Goal: Check status: Check status

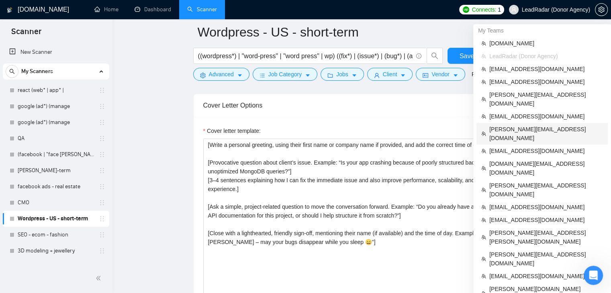
scroll to position [121, 0]
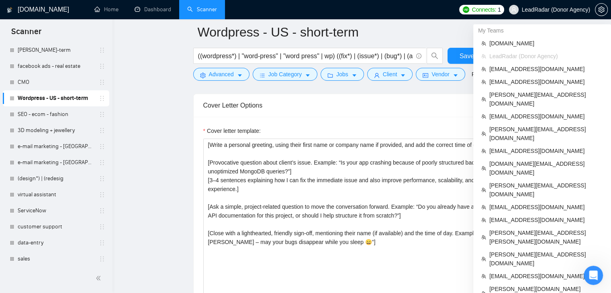
click at [537, 10] on span "LeadRadar (Donor Agency)" at bounding box center [556, 10] width 68 height 0
click at [515, 92] on span "[PERSON_NAME][EMAIL_ADDRESS][DOMAIN_NAME]" at bounding box center [546, 99] width 114 height 18
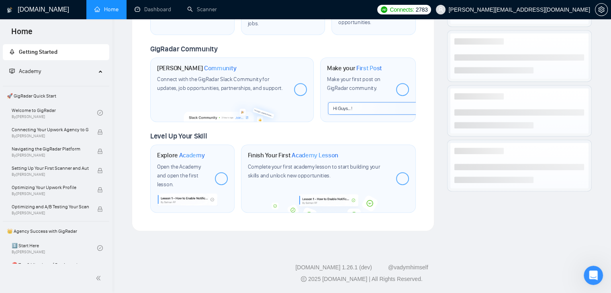
scroll to position [356, 0]
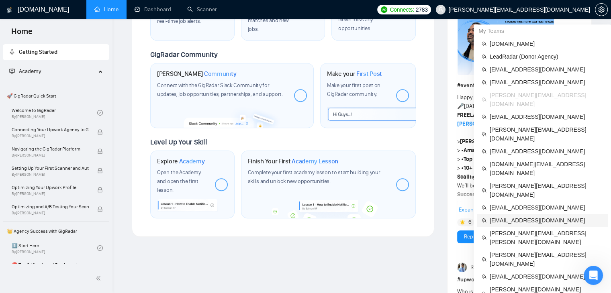
click at [526, 216] on span "[EMAIL_ADDRESS][DOMAIN_NAME]" at bounding box center [546, 220] width 113 height 9
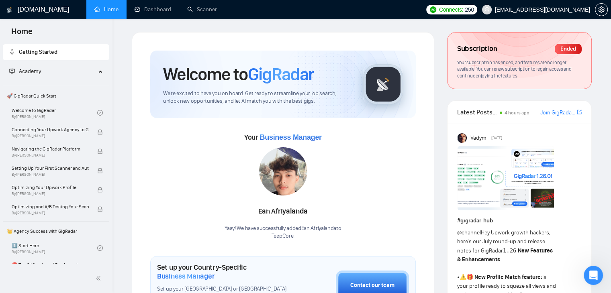
click at [532, 10] on span "[EMAIL_ADDRESS][DOMAIN_NAME]" at bounding box center [542, 10] width 95 height 0
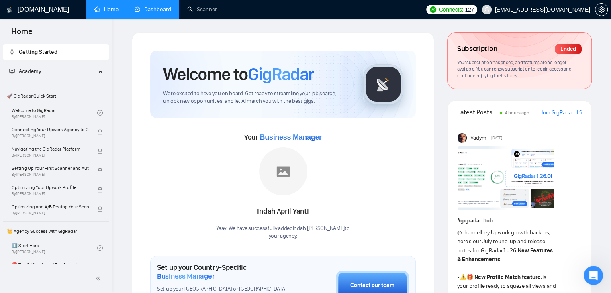
click at [151, 8] on link "Dashboard" at bounding box center [153, 9] width 37 height 7
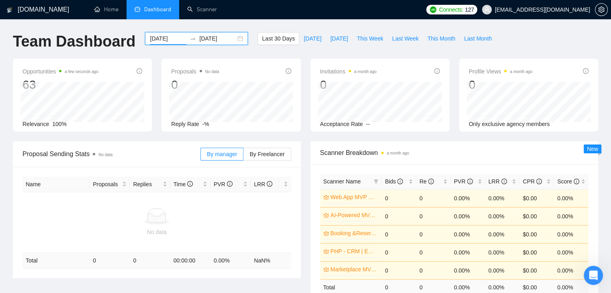
click at [164, 38] on input "[DATE]" at bounding box center [168, 38] width 37 height 9
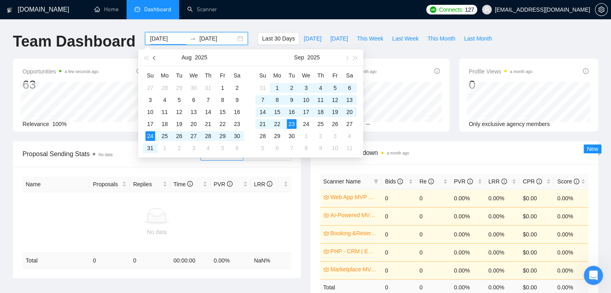
click at [155, 59] on span "button" at bounding box center [155, 58] width 4 height 4
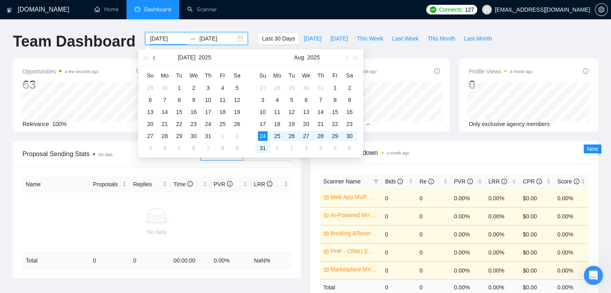
click at [155, 59] on span "button" at bounding box center [155, 58] width 4 height 4
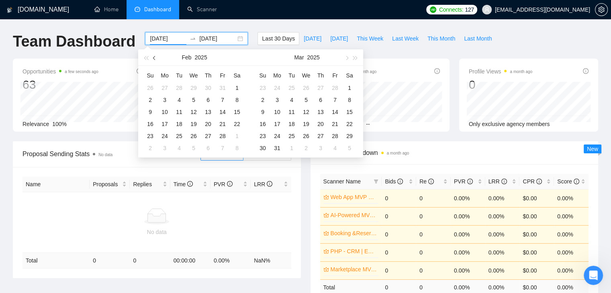
click at [155, 59] on span "button" at bounding box center [155, 58] width 4 height 4
type input "[DATE]"
click at [194, 86] on div "1" at bounding box center [194, 88] width 10 height 10
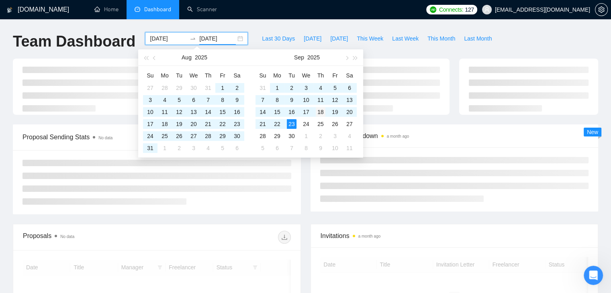
type input "[DATE]"
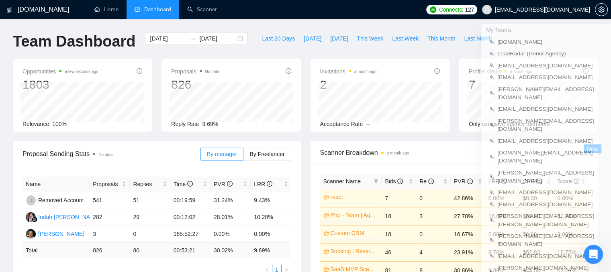
click at [512, 15] on span "[EMAIL_ADDRESS][DOMAIN_NAME]" at bounding box center [536, 10] width 118 height 26
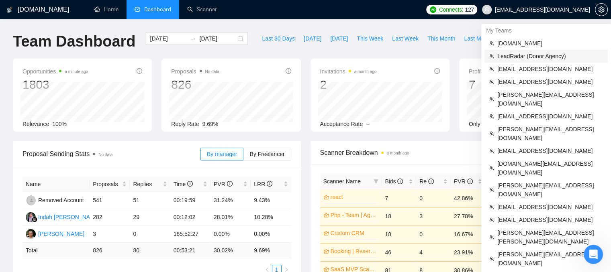
click at [502, 58] on span "LeadRadar (Donor Agency)" at bounding box center [550, 56] width 106 height 9
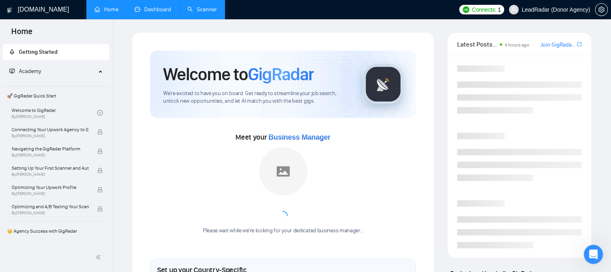
click at [195, 10] on link "Scanner" at bounding box center [202, 9] width 30 height 7
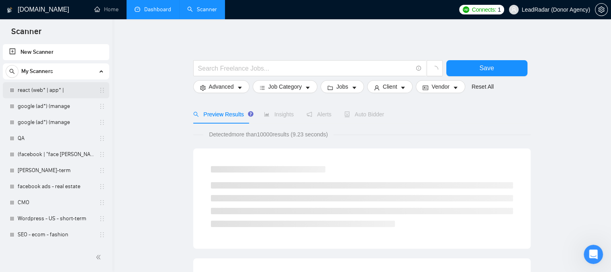
click at [69, 90] on link "react (web* | app* |" at bounding box center [56, 90] width 76 height 16
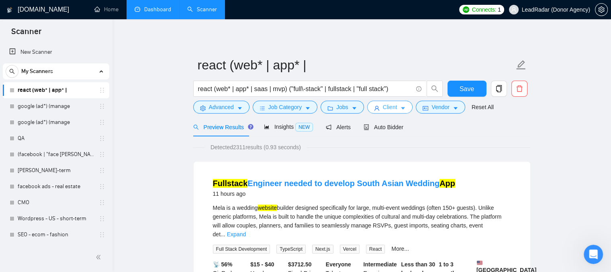
click at [374, 109] on icon "user" at bounding box center [376, 108] width 5 height 5
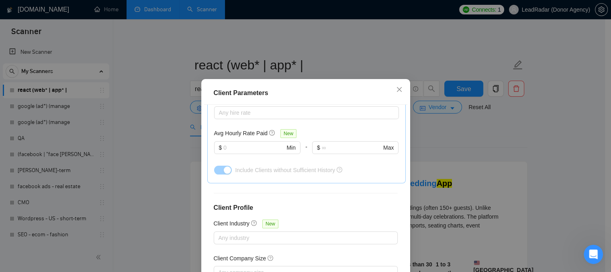
scroll to position [311, 0]
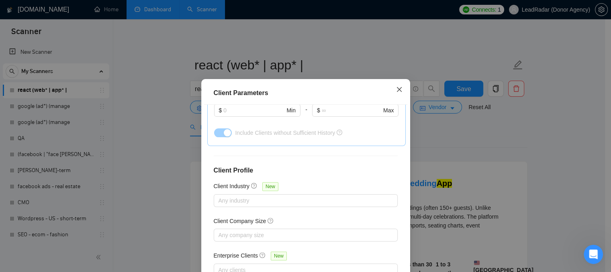
click at [396, 92] on icon "close" at bounding box center [399, 89] width 6 height 6
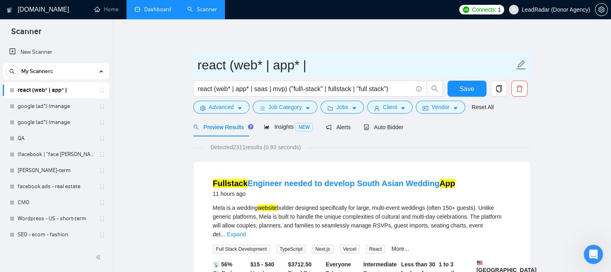
click at [391, 61] on input "react (web* | app* |" at bounding box center [356, 65] width 317 height 20
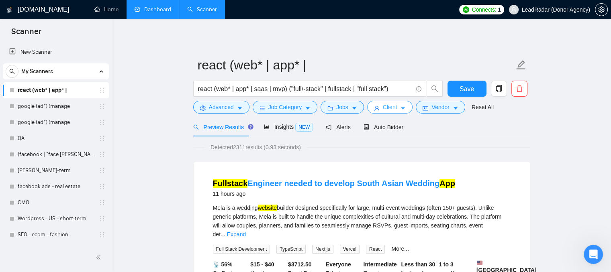
click at [383, 111] on span "Client" at bounding box center [390, 107] width 14 height 9
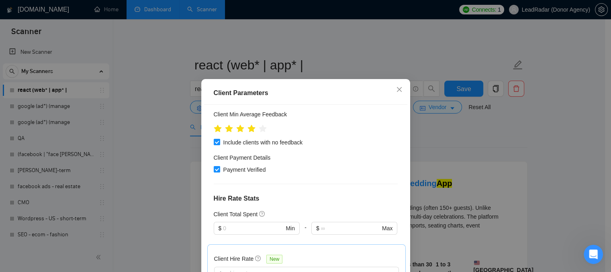
scroll to position [150, 0]
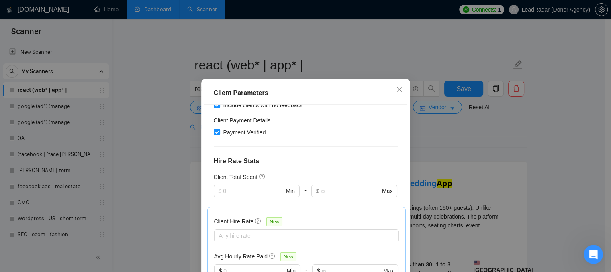
click at [241, 197] on div "$ Min" at bounding box center [257, 196] width 86 height 22
click at [240, 193] on input "text" at bounding box center [253, 191] width 61 height 9
click at [396, 91] on icon "close" at bounding box center [399, 89] width 6 height 6
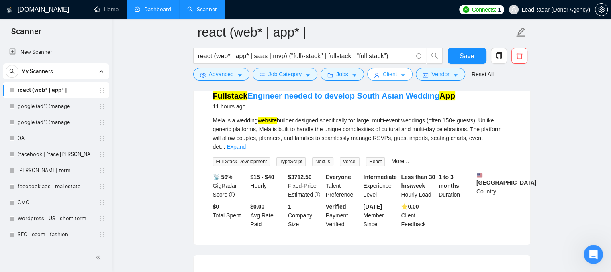
scroll to position [80, 0]
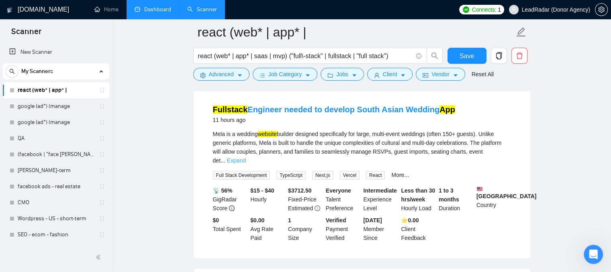
click at [246, 157] on link "Expand" at bounding box center [236, 160] width 19 height 6
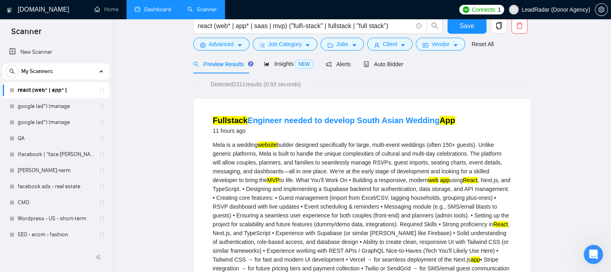
scroll to position [0, 0]
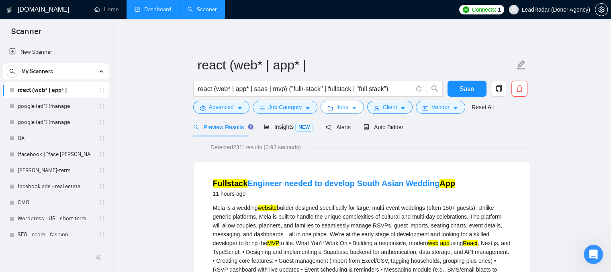
click at [350, 103] on button "Jobs" at bounding box center [342, 107] width 43 height 13
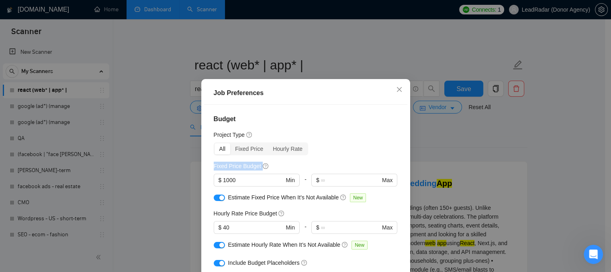
drag, startPoint x: 210, startPoint y: 167, endPoint x: 264, endPoint y: 171, distance: 54.0
click at [264, 171] on div "Budget Project Type All Fixed Price Hourly Rate Fixed Price Budget $ 1000 Min -…" at bounding box center [305, 200] width 203 height 191
drag, startPoint x: 209, startPoint y: 216, endPoint x: 283, endPoint y: 212, distance: 74.4
click at [283, 212] on div "Budget Project Type All Fixed Price Hourly Rate Fixed Price Budget $ 1000 Min -…" at bounding box center [305, 200] width 203 height 191
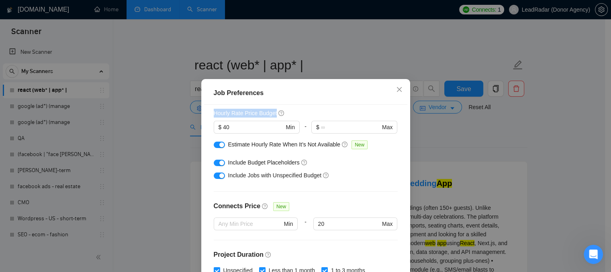
scroll to position [161, 0]
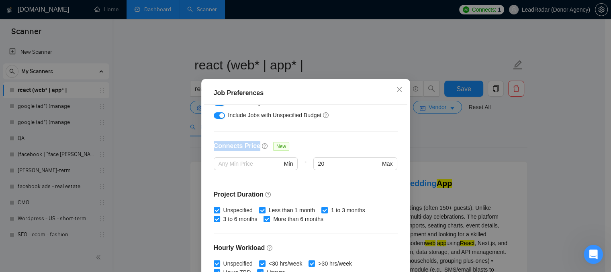
drag, startPoint x: 210, startPoint y: 150, endPoint x: 252, endPoint y: 155, distance: 42.9
click at [252, 155] on div "Budget Project Type All Fixed Price Hourly Rate Fixed Price Budget $ 1000 Min -…" at bounding box center [305, 200] width 203 height 191
click at [335, 166] on input "20" at bounding box center [349, 163] width 62 height 9
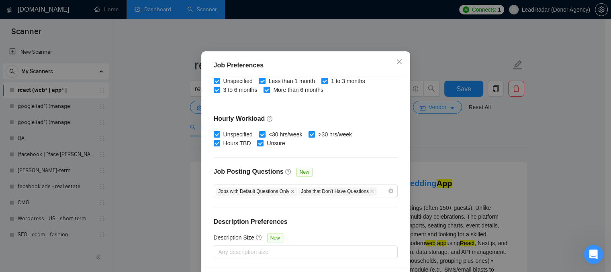
scroll to position [58, 0]
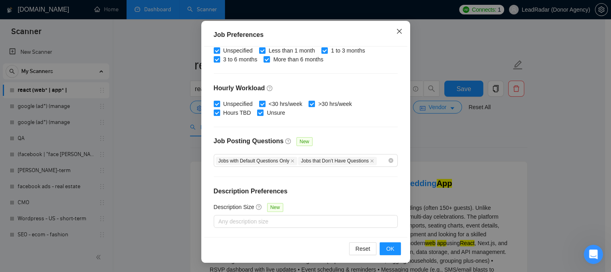
click at [396, 35] on icon "close" at bounding box center [399, 31] width 6 height 6
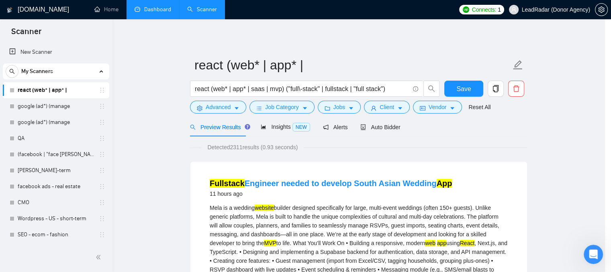
scroll to position [27, 0]
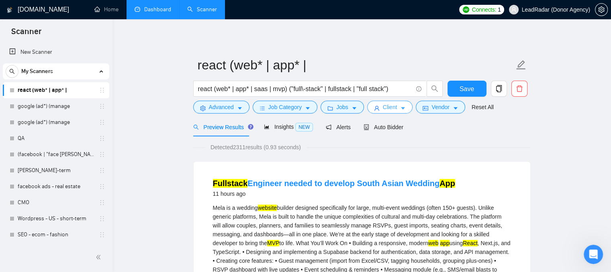
click at [390, 112] on button "Client" at bounding box center [390, 107] width 46 height 13
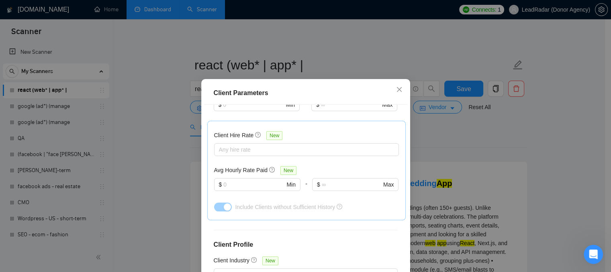
scroll to position [241, 0]
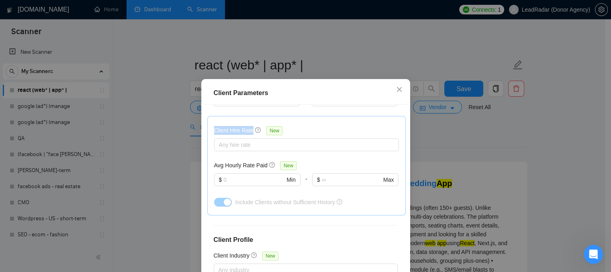
drag, startPoint x: 214, startPoint y: 134, endPoint x: 248, endPoint y: 130, distance: 34.3
click at [248, 130] on div "Client Hire Rate New Any hire rate Avg Hourly Rate Paid New $ Min - $ Max Inclu…" at bounding box center [306, 166] width 198 height 100
drag, startPoint x: 207, startPoint y: 165, endPoint x: 263, endPoint y: 164, distance: 56.7
click at [263, 164] on div "Client Hire Rate New Any hire rate Avg Hourly Rate Paid New $ Min - $ Max Inclu…" at bounding box center [306, 166] width 198 height 100
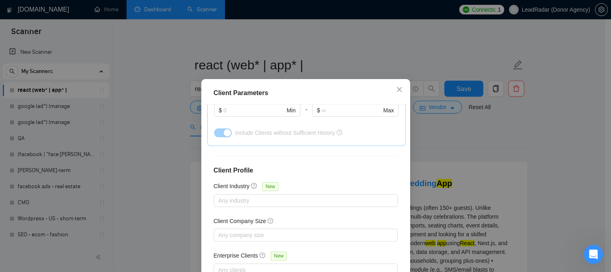
scroll to position [40, 0]
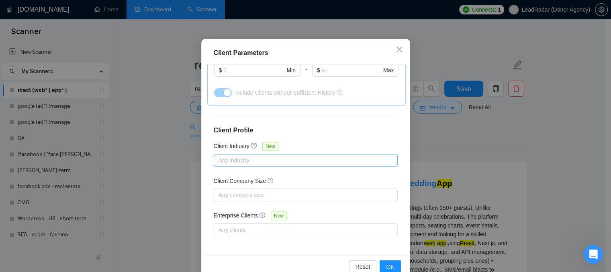
click at [238, 159] on div at bounding box center [302, 161] width 172 height 10
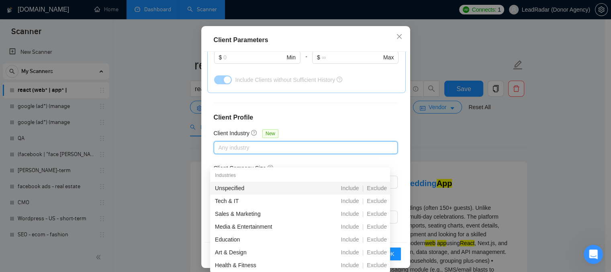
scroll to position [58, 0]
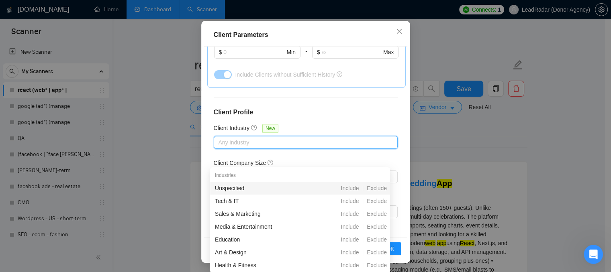
click at [344, 104] on div "Client Location Include Client Countries Select Exclude Client Countries [GEOGR…" at bounding box center [305, 142] width 203 height 191
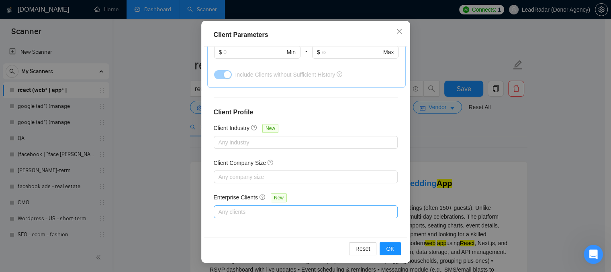
click at [227, 212] on div at bounding box center [302, 212] width 172 height 10
click at [323, 193] on div "Enterprise Clients New" at bounding box center [306, 199] width 184 height 12
click at [398, 32] on icon "close" at bounding box center [399, 31] width 6 height 6
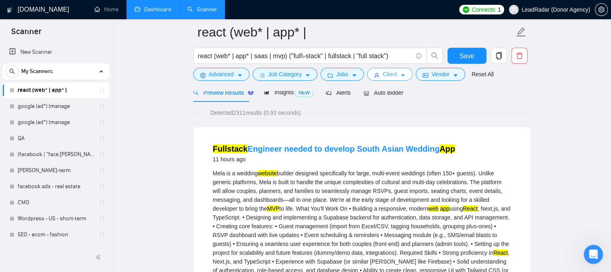
scroll to position [0, 0]
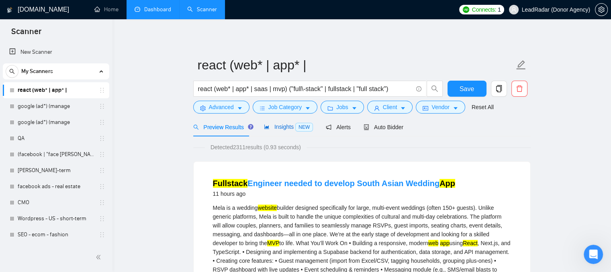
click at [278, 129] on span "Insights NEW" at bounding box center [288, 127] width 49 height 6
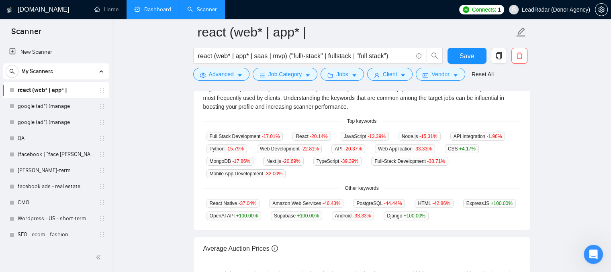
scroll to position [201, 0]
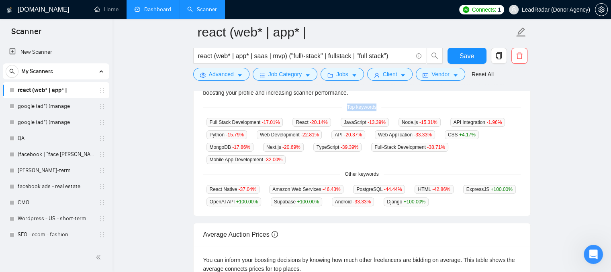
drag, startPoint x: 350, startPoint y: 107, endPoint x: 386, endPoint y: 111, distance: 36.3
click at [384, 110] on div "Top keywords" at bounding box center [361, 108] width 317 height 8
click at [411, 170] on div "GigRadar analyses the keywords used in the jobs found by this scanner to help y…" at bounding box center [362, 138] width 337 height 155
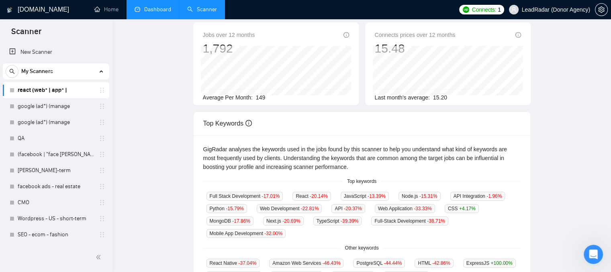
scroll to position [0, 0]
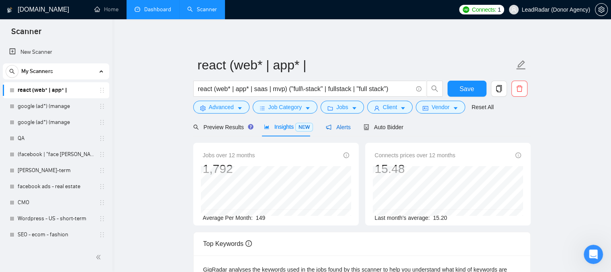
click at [331, 129] on span "Alerts" at bounding box center [338, 127] width 25 height 6
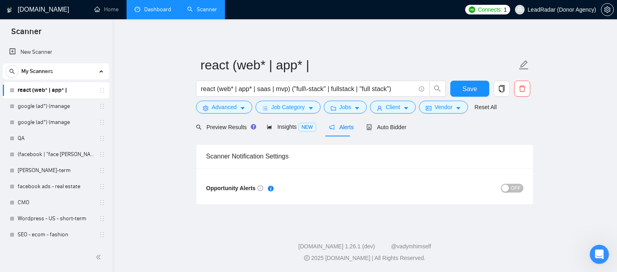
click at [508, 188] on div "button" at bounding box center [505, 188] width 7 height 7
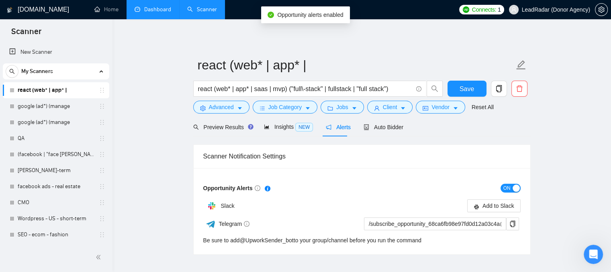
click at [507, 190] on span "ON" at bounding box center [506, 188] width 7 height 9
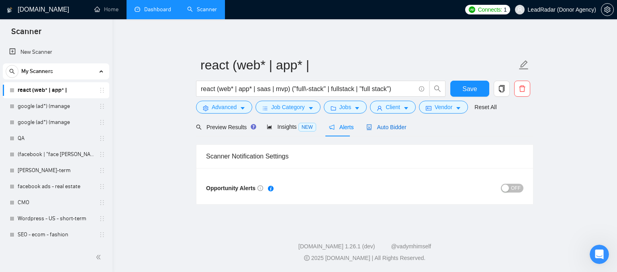
click at [380, 130] on span "Auto Bidder" at bounding box center [386, 127] width 40 height 6
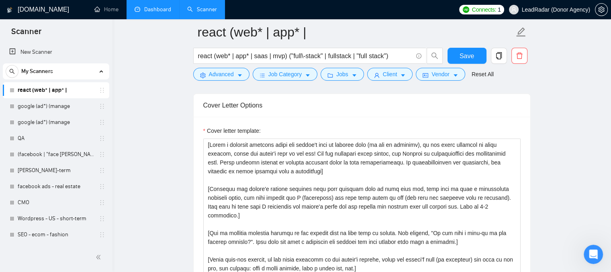
scroll to position [884, 0]
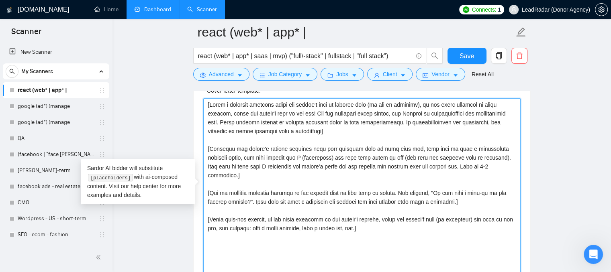
drag, startPoint x: 379, startPoint y: 229, endPoint x: 161, endPoint y: 90, distance: 259.0
click at [161, 90] on main "react (web* | app* | react (web* | app* | saas | mvp) ("full\-stack" | fullstac…" at bounding box center [361, 222] width 473 height 2149
click at [379, 224] on textarea "Cover letter template:" at bounding box center [361, 188] width 317 height 181
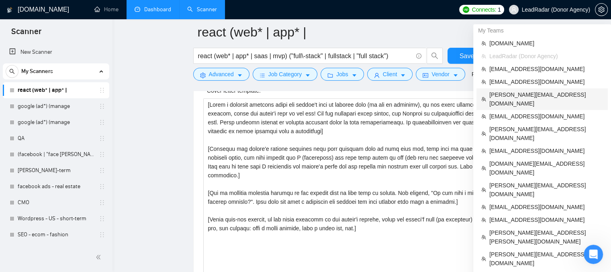
click at [507, 97] on span "[PERSON_NAME][EMAIL_ADDRESS][DOMAIN_NAME]" at bounding box center [546, 99] width 114 height 18
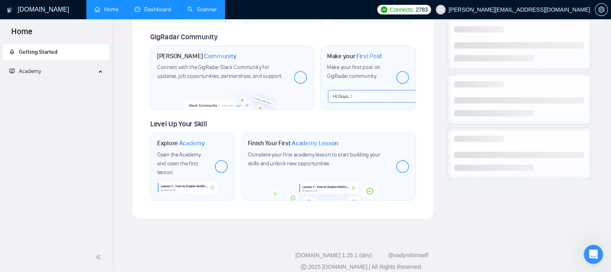
click at [140, 8] on link "Dashboard" at bounding box center [153, 9] width 37 height 7
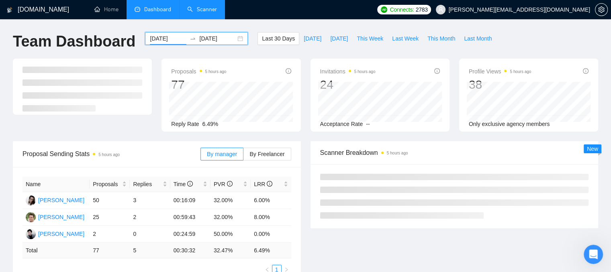
click at [159, 39] on input "[DATE]" at bounding box center [168, 38] width 37 height 9
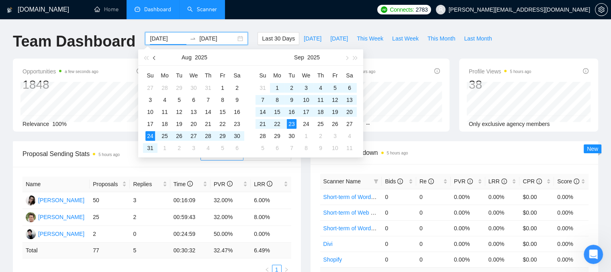
click at [153, 57] on button "button" at bounding box center [154, 57] width 9 height 16
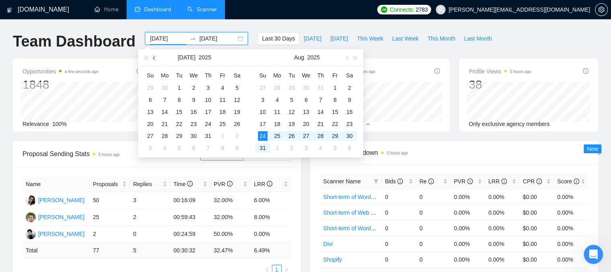
click at [153, 57] on span "button" at bounding box center [155, 58] width 4 height 4
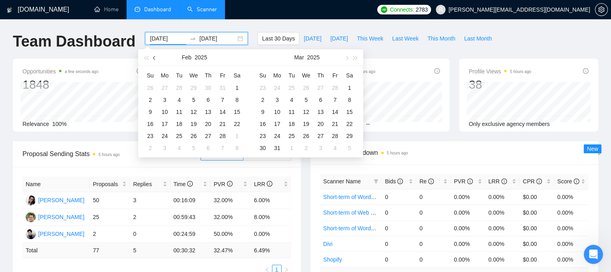
click at [153, 57] on span "button" at bounding box center [155, 58] width 4 height 4
type input "[DATE]"
click at [308, 88] on div "1" at bounding box center [306, 88] width 10 height 10
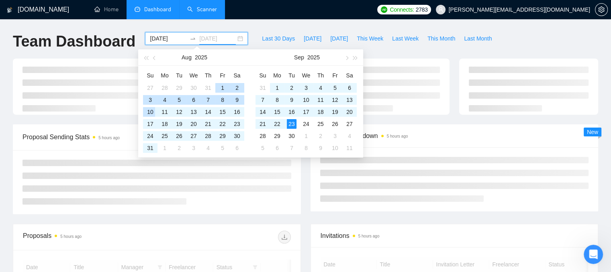
type input "[DATE]"
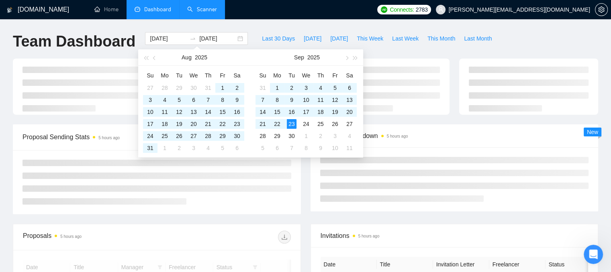
click at [57, 53] on div "Team Dashboard" at bounding box center [74, 45] width 132 height 27
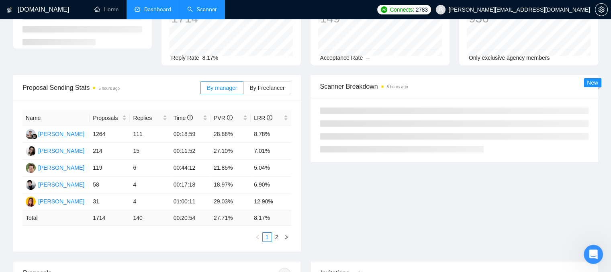
scroll to position [80, 0]
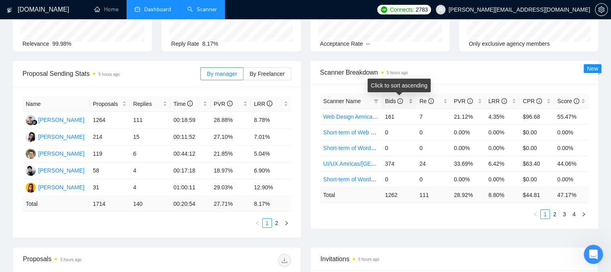
click at [410, 103] on div "Bids" at bounding box center [399, 101] width 28 height 9
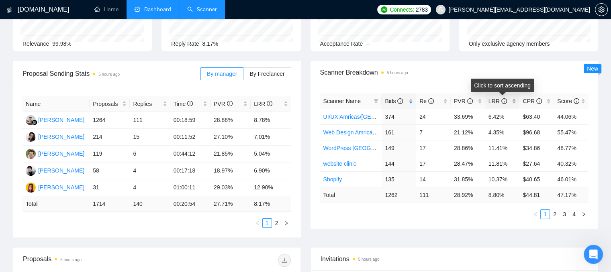
click at [513, 102] on div "LRR" at bounding box center [503, 101] width 28 height 9
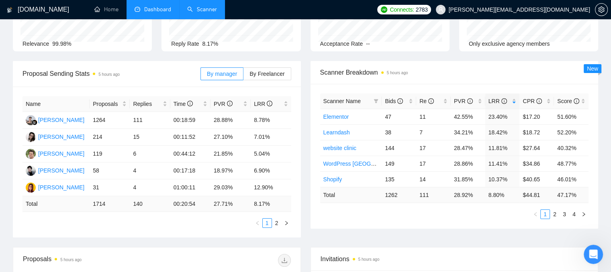
click at [540, 70] on span "Scanner Breakdown 5 hours ago" at bounding box center [454, 72] width 269 height 10
drag, startPoint x: 542, startPoint y: 134, endPoint x: 519, endPoint y: 113, distance: 31.0
click at [519, 113] on tbody "Elementor 47 11 42.55% 23.40% $17.20 51.60% Learndash 38 7 34.21% 18.42% $18.72…" at bounding box center [454, 148] width 269 height 78
click at [522, 126] on td "$18.72" at bounding box center [536, 133] width 35 height 16
drag, startPoint x: 419, startPoint y: 117, endPoint x: 430, endPoint y: 119, distance: 11.5
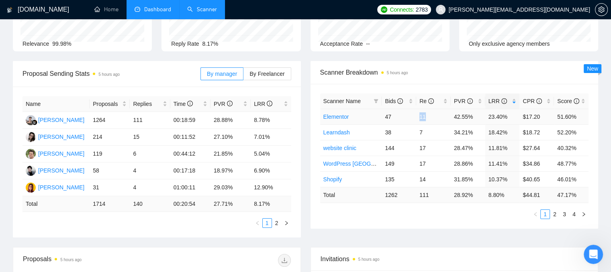
click at [429, 118] on td "11" at bounding box center [433, 117] width 35 height 16
drag, startPoint x: 524, startPoint y: 116, endPoint x: 544, endPoint y: 116, distance: 20.5
click at [544, 116] on td "$17.20" at bounding box center [536, 117] width 35 height 16
click at [551, 121] on td "$17.20" at bounding box center [536, 117] width 35 height 16
click at [378, 104] on span at bounding box center [376, 101] width 8 height 12
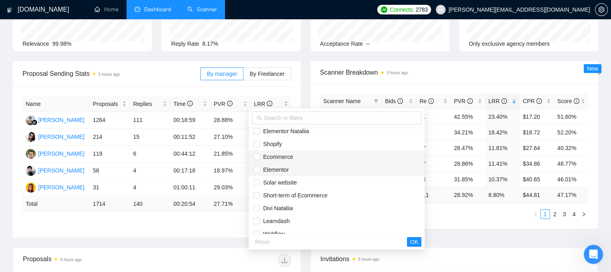
scroll to position [141, 0]
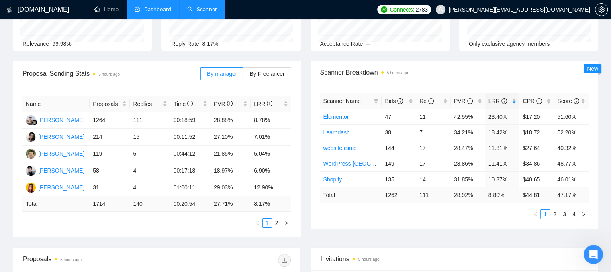
click at [364, 85] on div "Scanner Name Bids Re PVR LRR CPR Score Elementor 47 11 42.55% 23.40% $17.20 51.…" at bounding box center [455, 156] width 288 height 145
